Goal: Information Seeking & Learning: Understand process/instructions

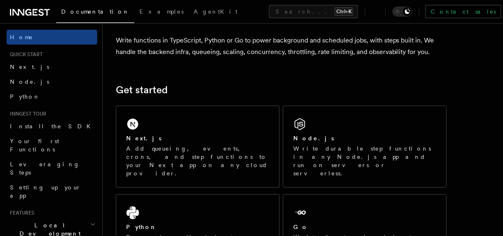
scroll to position [69, 0]
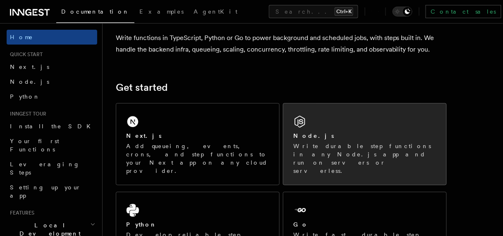
click at [353, 132] on div "Node.js" at bounding box center [364, 136] width 143 height 9
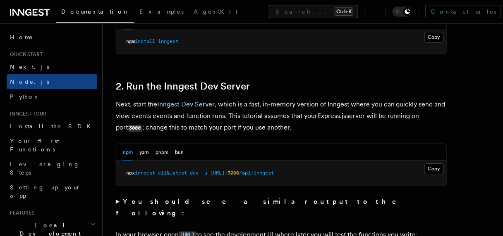
scroll to position [595, 0]
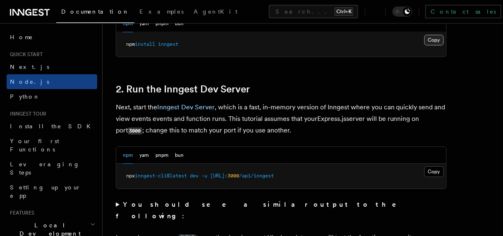
click at [432, 35] on button "Copy Copied" at bounding box center [433, 40] width 19 height 11
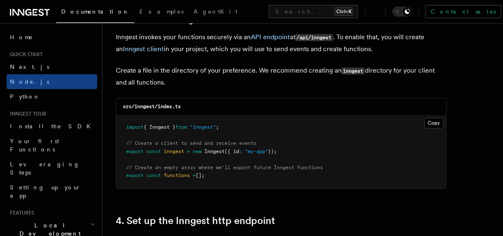
scroll to position [1075, 0]
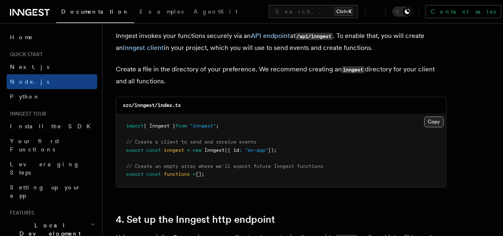
click at [438, 122] on button "Copy Copied" at bounding box center [433, 122] width 19 height 11
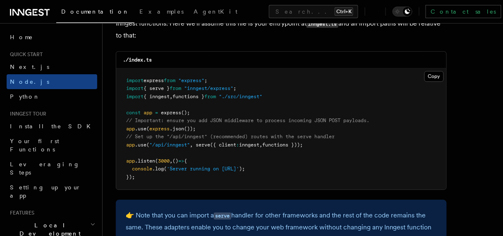
scroll to position [1302, 0]
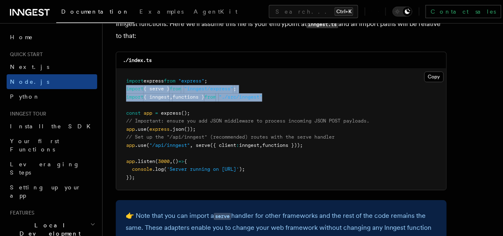
drag, startPoint x: 274, startPoint y: 93, endPoint x: 117, endPoint y: 86, distance: 157.7
click at [117, 86] on pre "import express from "express" ; import { serve } from "inngest/express" ; impor…" at bounding box center [281, 130] width 330 height 122
copy code "import { serve } from "inngest/express" ; import { inngest , functions } from "…"
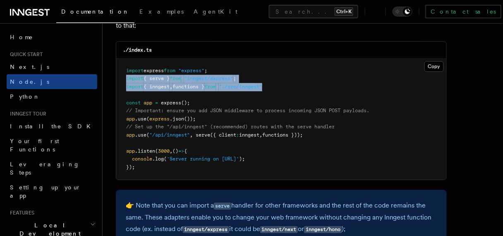
scroll to position [1320, 0]
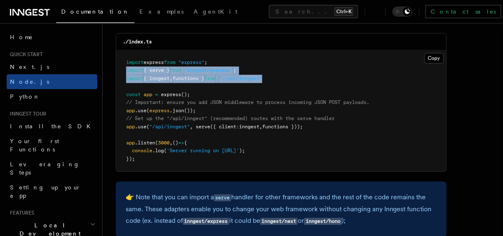
drag, startPoint x: 323, startPoint y: 125, endPoint x: 112, endPoint y: 118, distance: 211.0
copy code "// Set up the "/api/inngest" (recommended) routes with the serve handler app .u…"
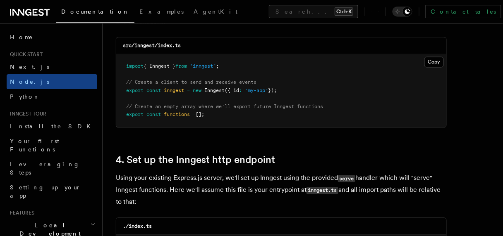
scroll to position [910, 0]
